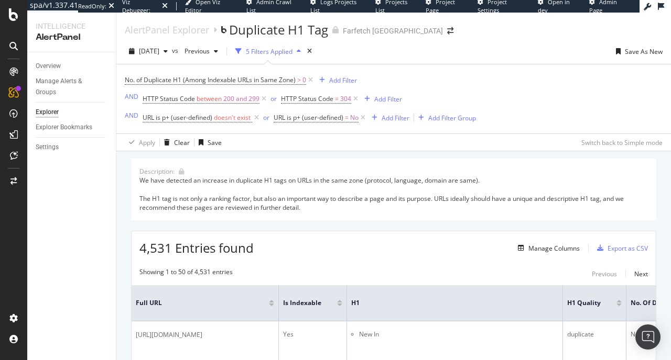
scroll to position [182, 0]
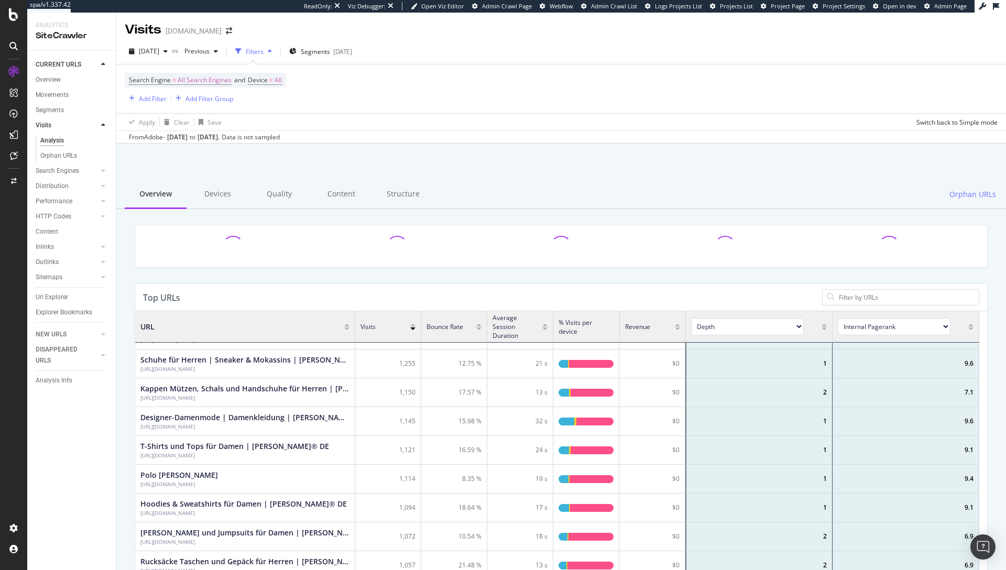
scroll to position [169, 0]
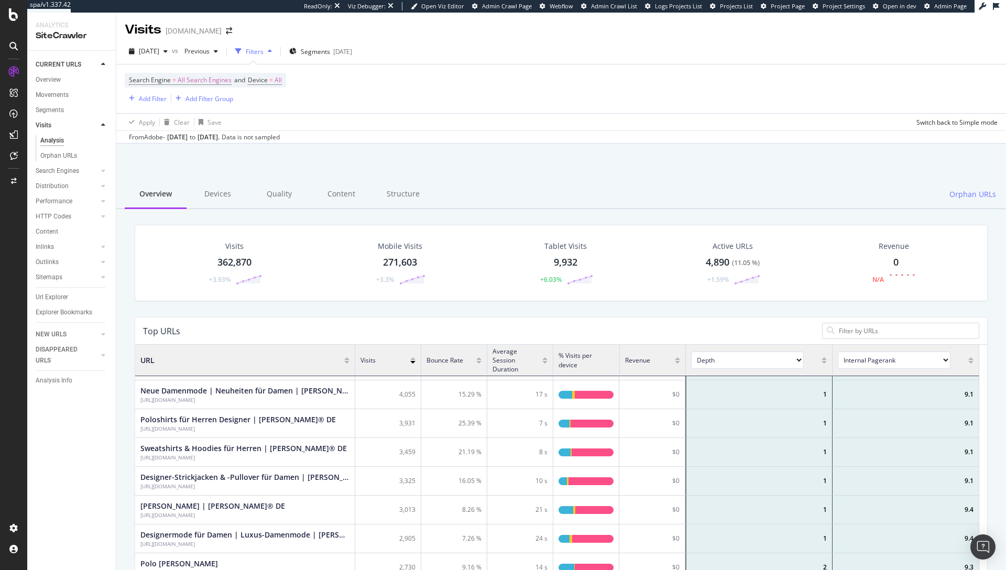
click at [418, 105] on div "Search Engine = All Search Engines and Device = All Add Filter Add Filter Group" at bounding box center [561, 88] width 873 height 49
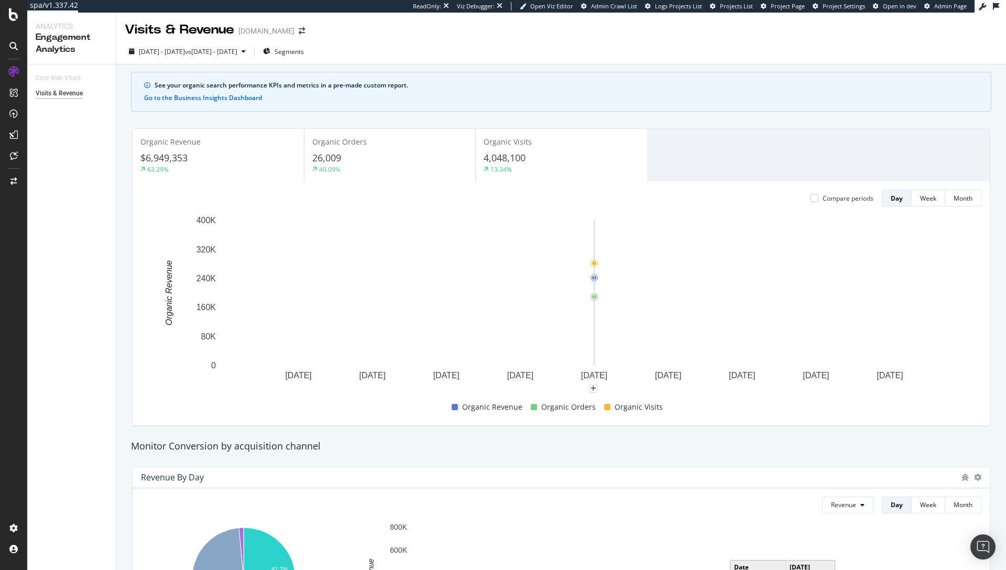
scroll to position [472, 0]
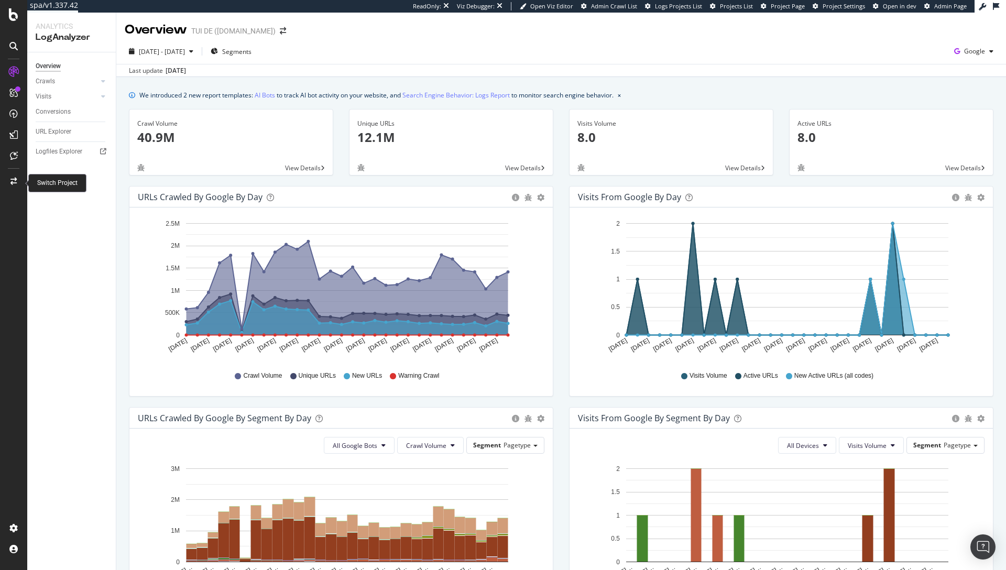
click at [4, 175] on div at bounding box center [13, 181] width 25 height 17
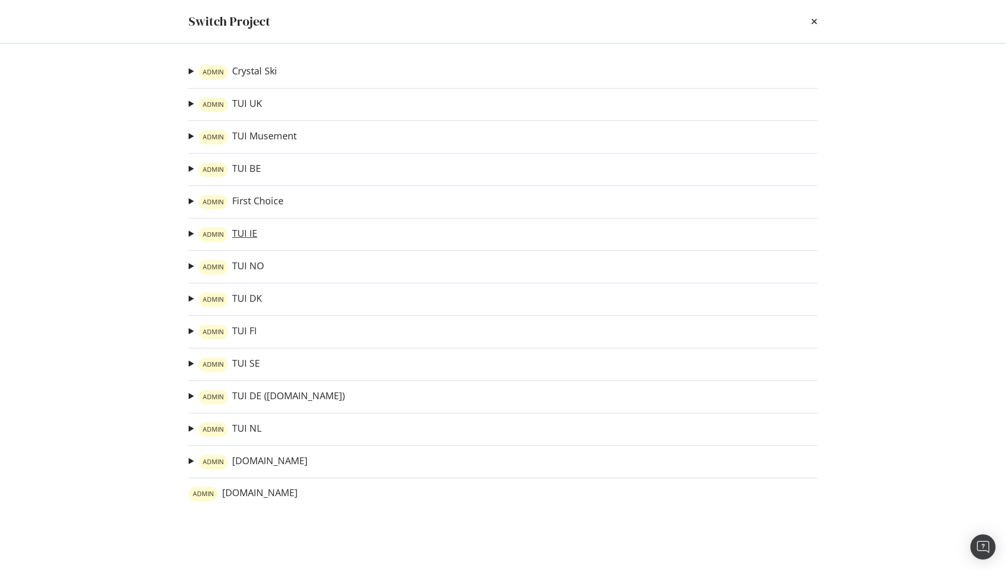
click at [241, 234] on link "ADMIN TUI IE" at bounding box center [228, 234] width 59 height 15
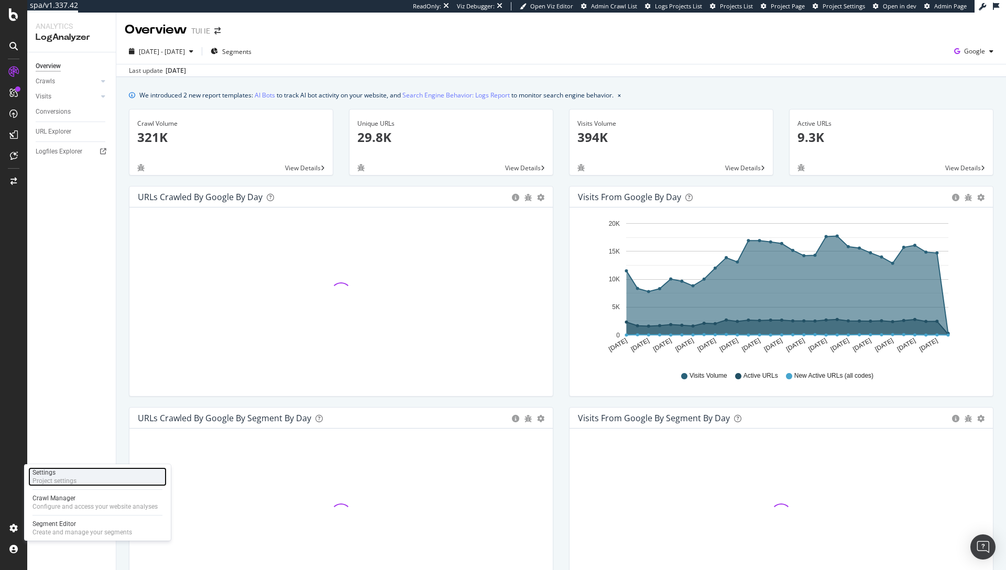
click at [100, 475] on div "Settings Project settings" at bounding box center [97, 476] width 138 height 19
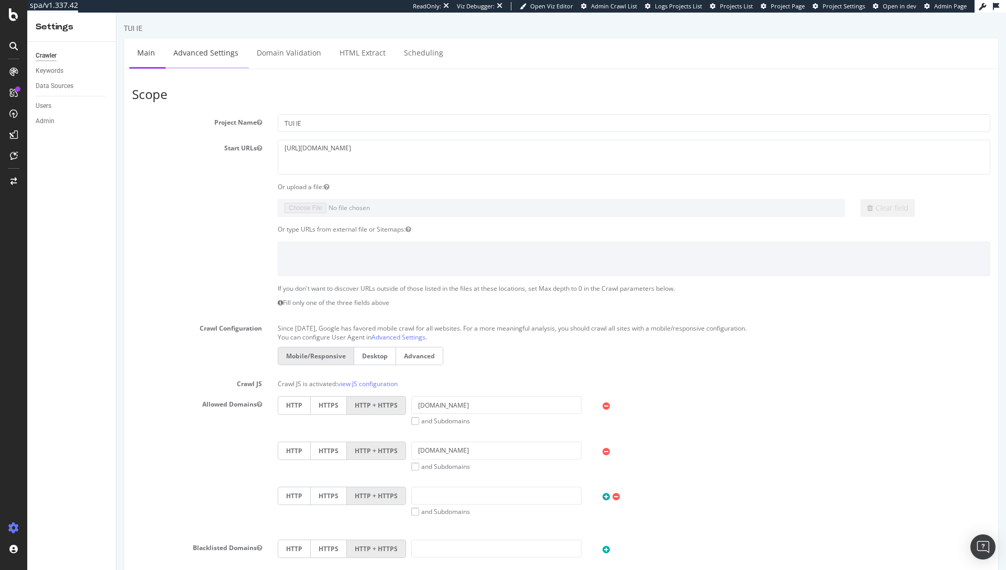
click at [222, 54] on link "Advanced Settings" at bounding box center [206, 52] width 81 height 29
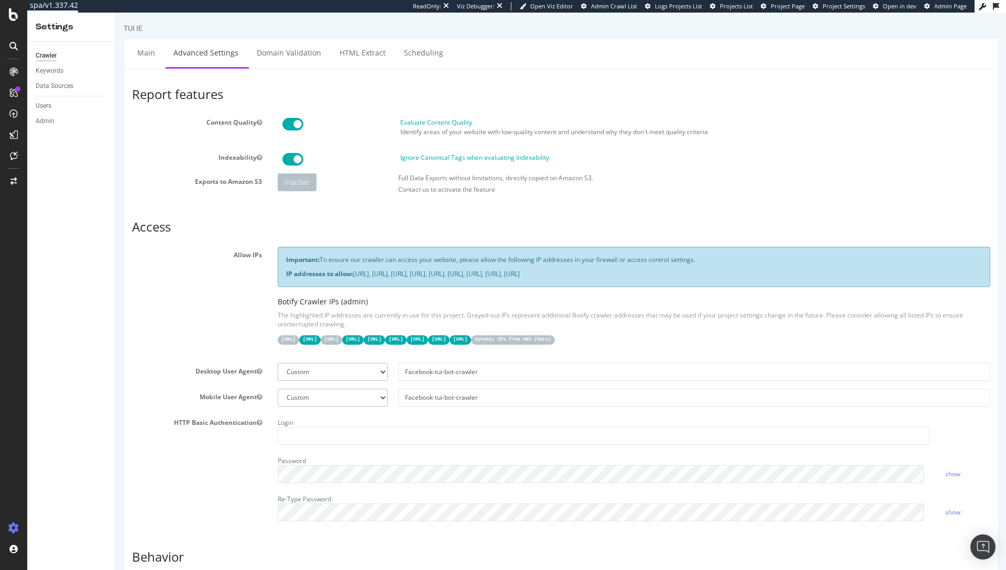
drag, startPoint x: 848, startPoint y: 271, endPoint x: 354, endPoint y: 275, distance: 494.1
click at [354, 275] on p "IP addresses to allow: 31.41.37.0/24, 44.206.2.192/26, 15.235.106.96/27, 52.6.2…" at bounding box center [634, 273] width 696 height 9
copy p "31.41.37.0/24, 44.206.2.192/26, 15.235.106.96/27, 52.6.26.195/32, 52.203.178.22…"
click at [55, 118] on div "SiteCrawler" at bounding box center [57, 116] width 37 height 10
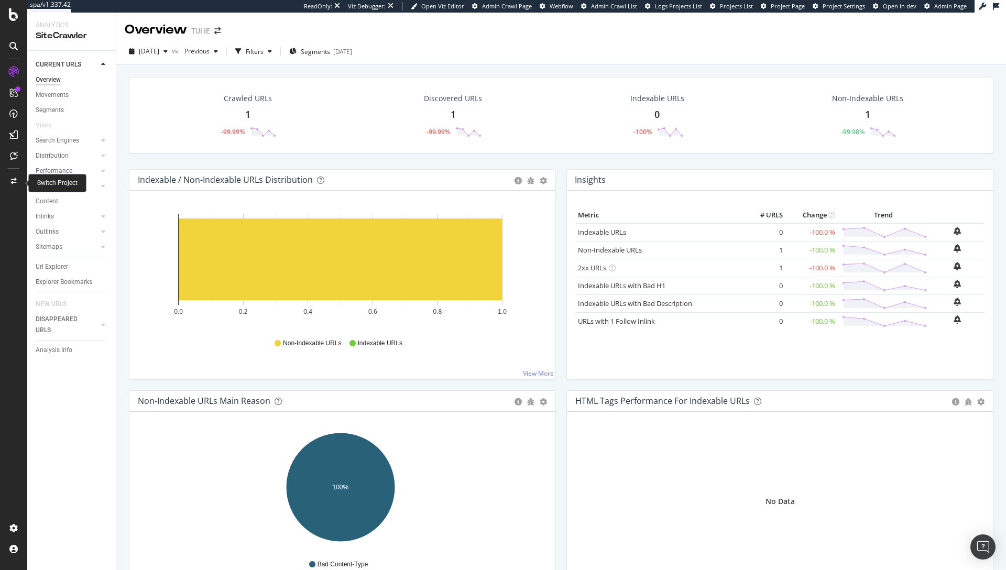
click at [11, 183] on icon at bounding box center [14, 181] width 6 height 6
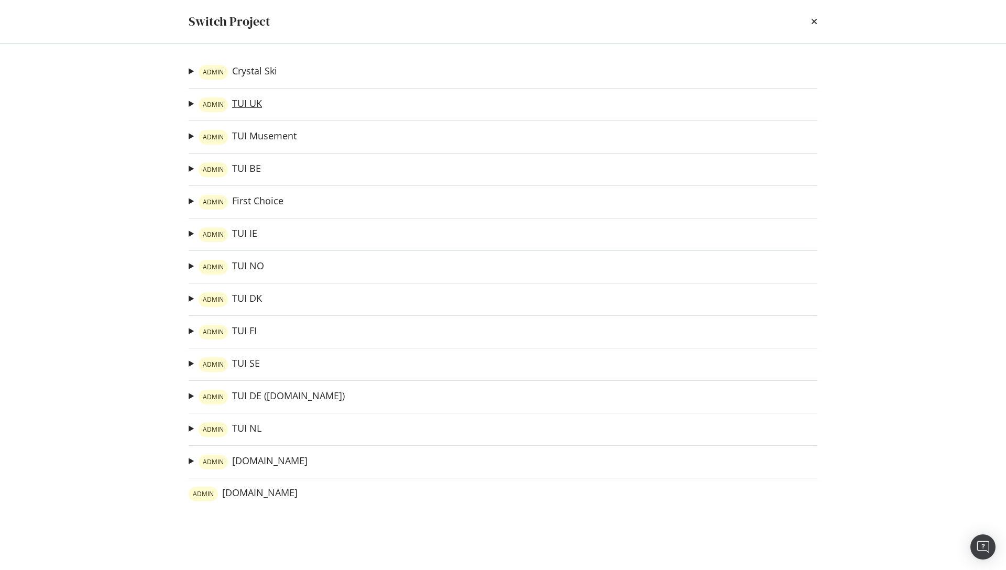
click at [246, 104] on link "ADMIN TUI UK" at bounding box center [230, 104] width 63 height 15
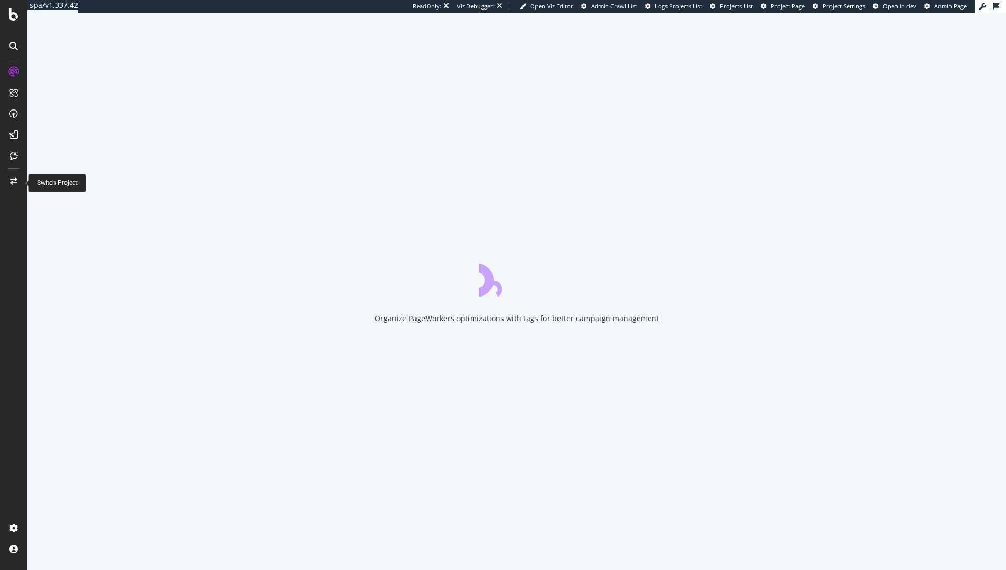
click at [18, 178] on div at bounding box center [13, 181] width 25 height 17
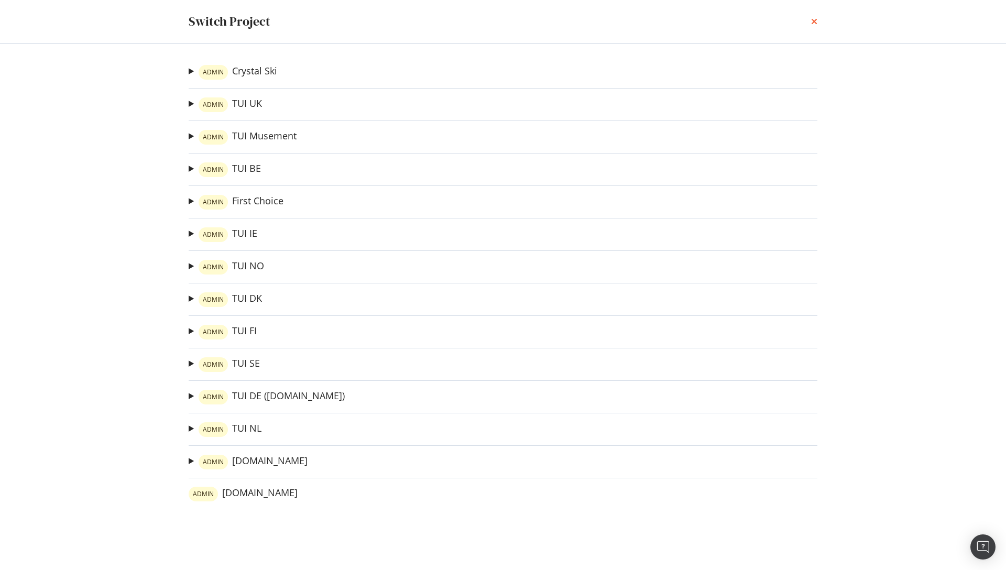
click at [813, 20] on icon "times" at bounding box center [814, 21] width 6 height 8
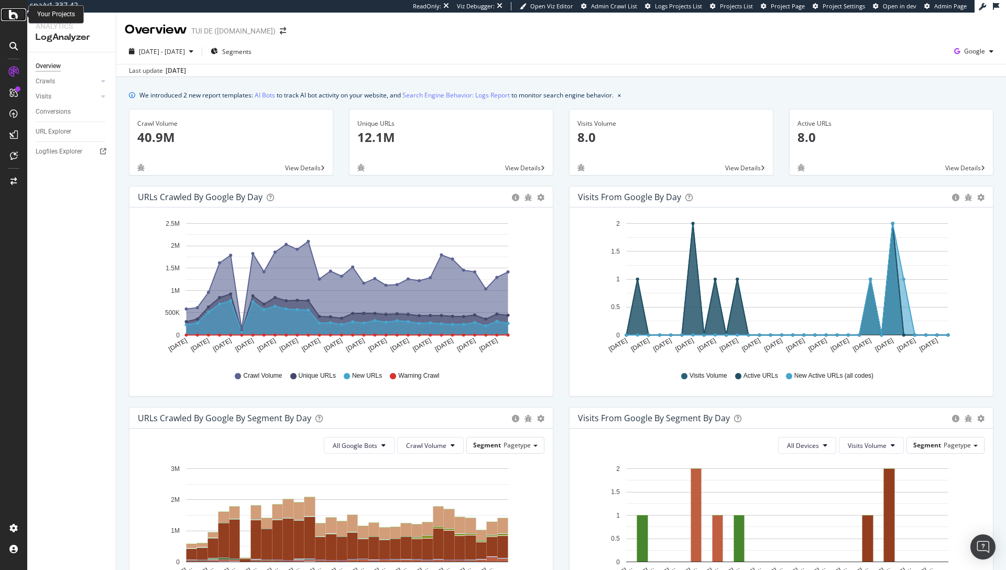
click at [7, 17] on div at bounding box center [13, 14] width 25 height 13
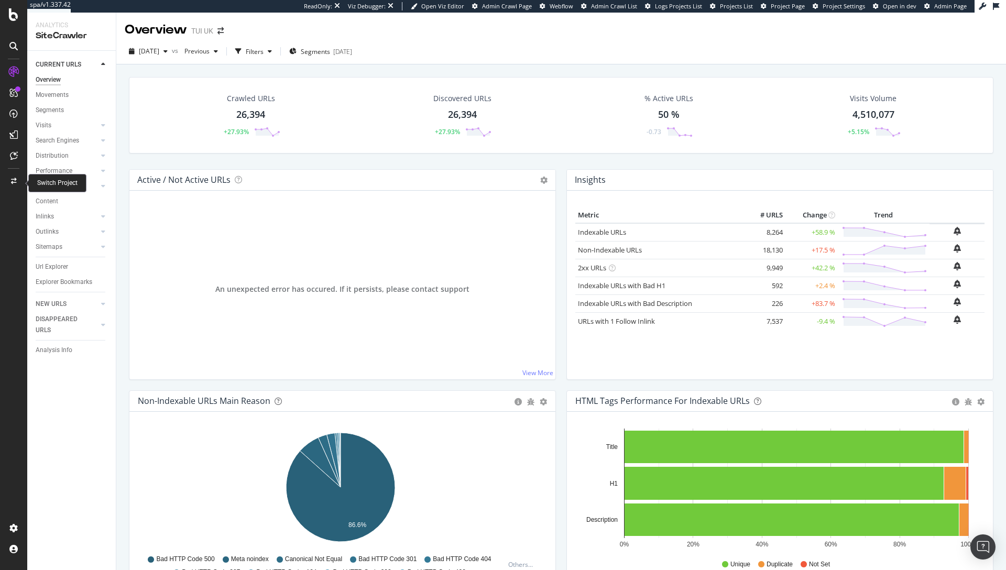
drag, startPoint x: 0, startPoint y: 0, endPoint x: 11, endPoint y: 186, distance: 186.3
click at [11, 186] on div at bounding box center [13, 181] width 25 height 17
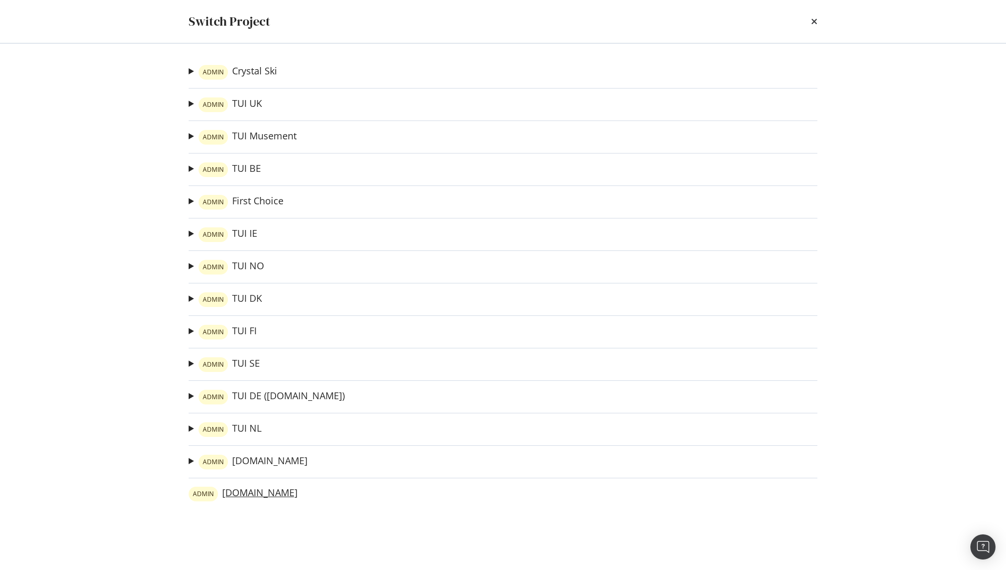
click at [239, 494] on link "ADMIN tuifly.be" at bounding box center [243, 494] width 109 height 15
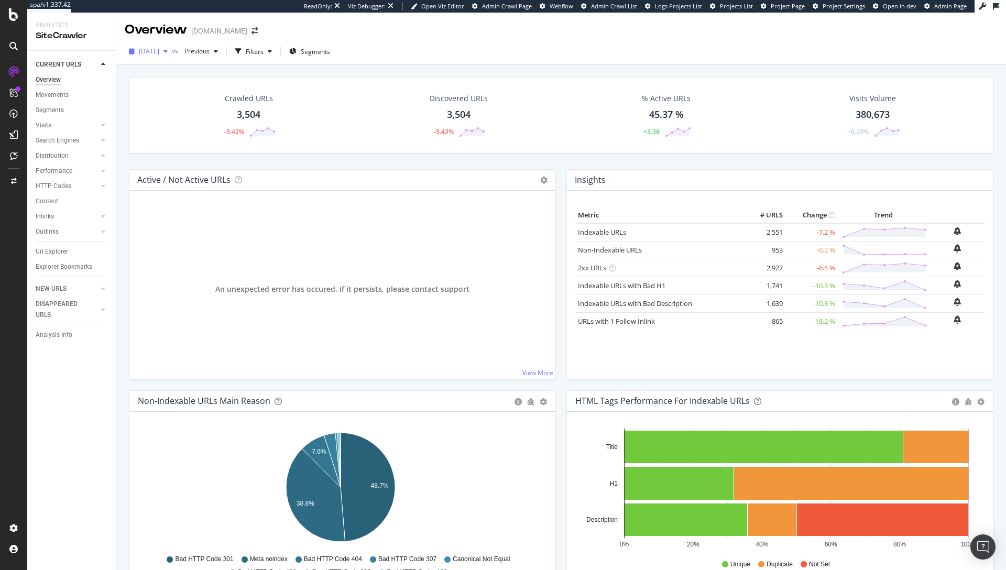
click at [172, 57] on div "2024 Jun. 30th" at bounding box center [148, 51] width 47 height 16
click at [470, 68] on div "Crawled URLs 3,504 -5.42% Discovered URLs 3,504 -5.42% % Active URLs 45.37 % +3…" at bounding box center [561, 342] width 890 height 557
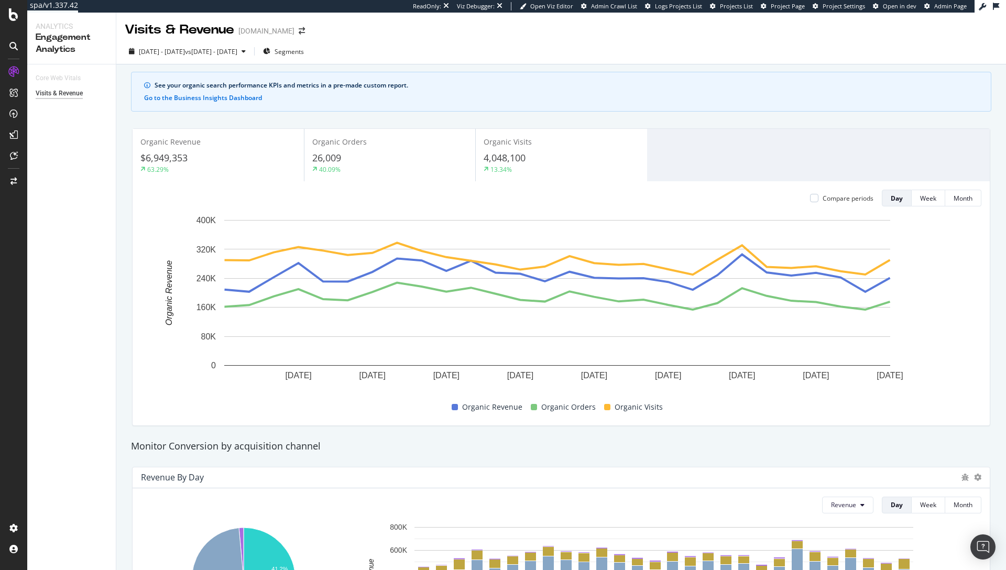
scroll to position [141, 0]
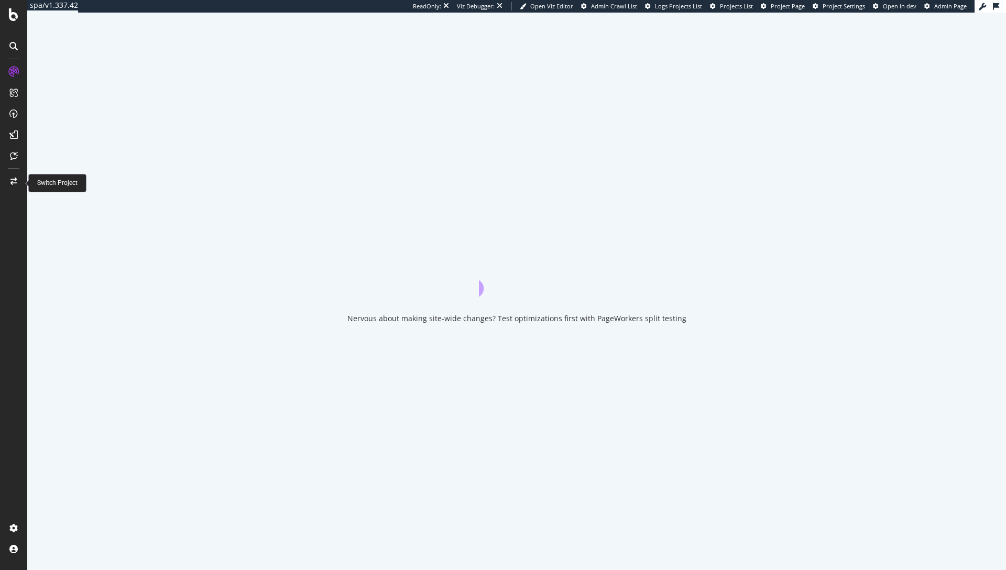
click at [9, 181] on div at bounding box center [13, 181] width 25 height 17
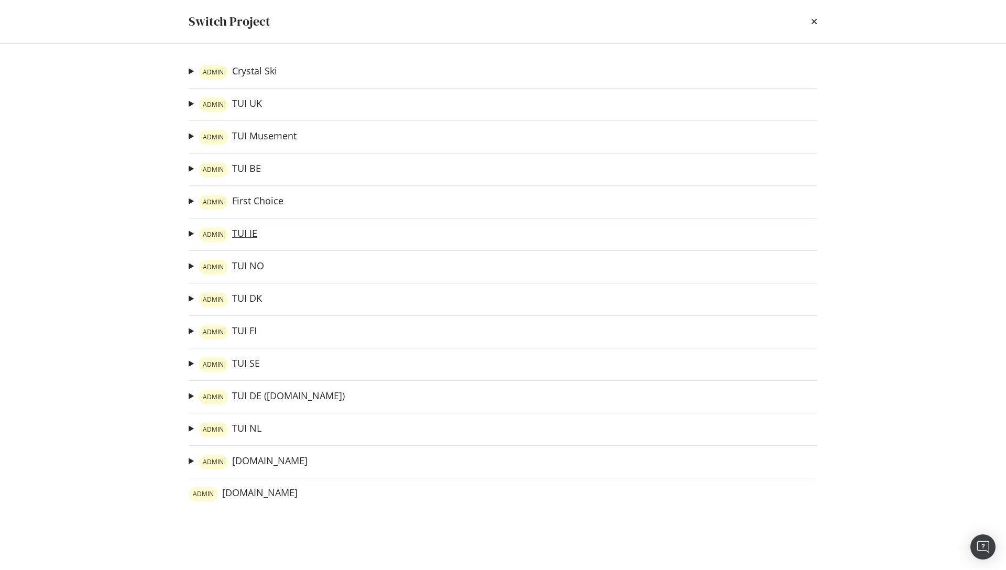
click at [251, 232] on link "ADMIN TUI IE" at bounding box center [228, 234] width 59 height 15
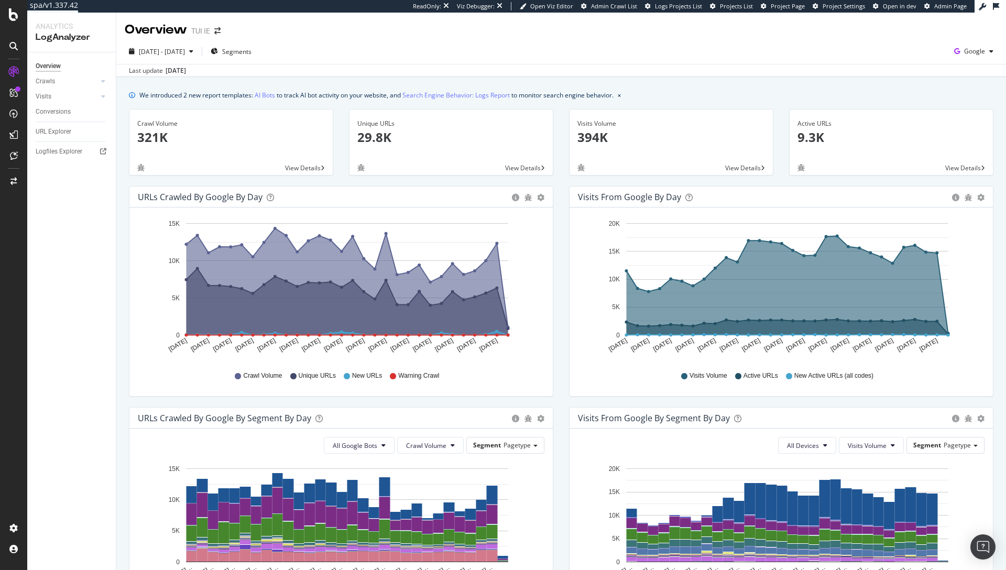
click at [62, 137] on div "URL Explorer" at bounding box center [76, 131] width 80 height 15
click at [62, 136] on div "URL Explorer" at bounding box center [54, 131] width 36 height 11
